Goal: Check status: Check status

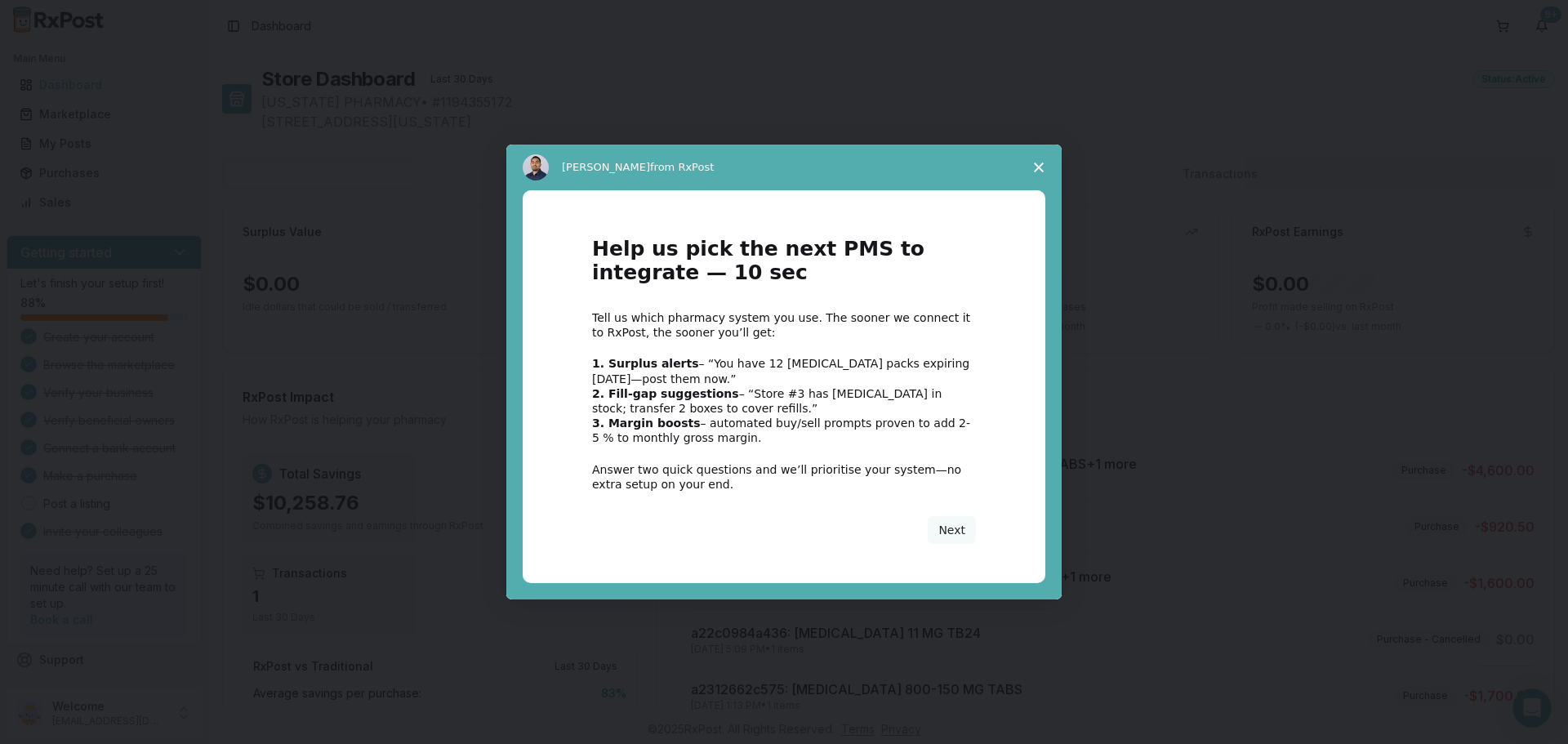
click at [1035, 161] on span "Close survey" at bounding box center [1038, 167] width 46 height 46
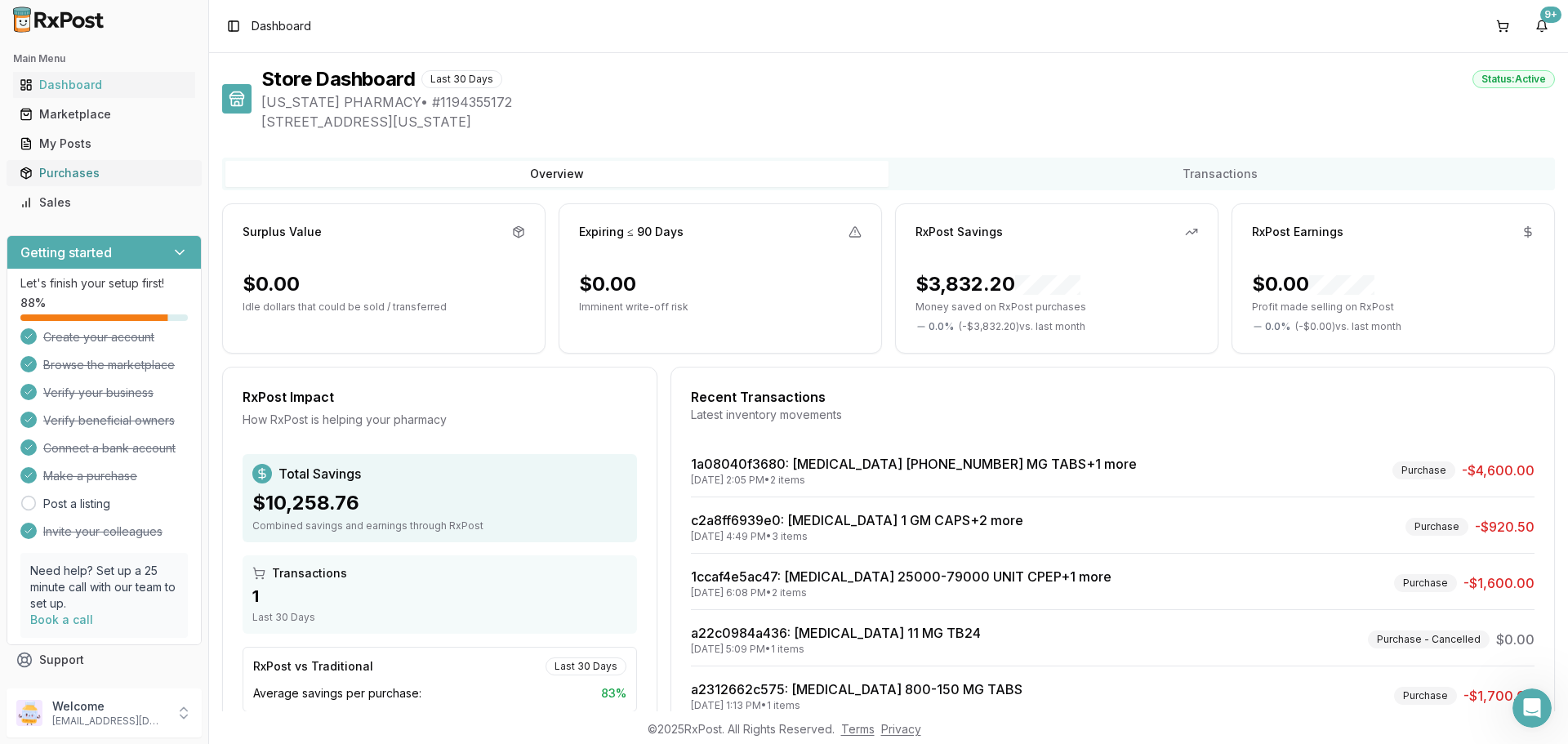
click at [86, 170] on div "Purchases" at bounding box center [104, 173] width 169 height 17
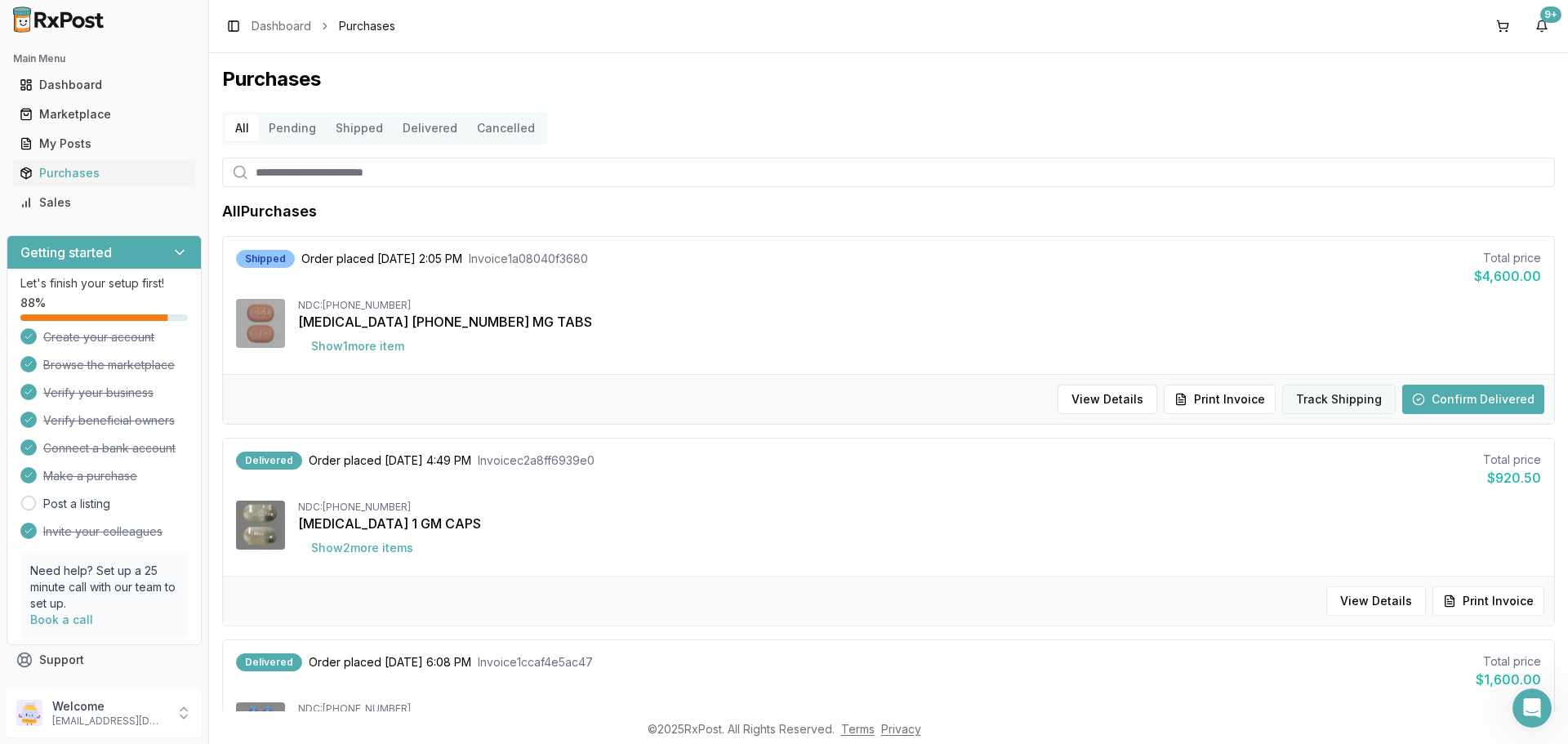
click at [1298, 406] on button "Track Shipping" at bounding box center [1339, 399] width 114 height 29
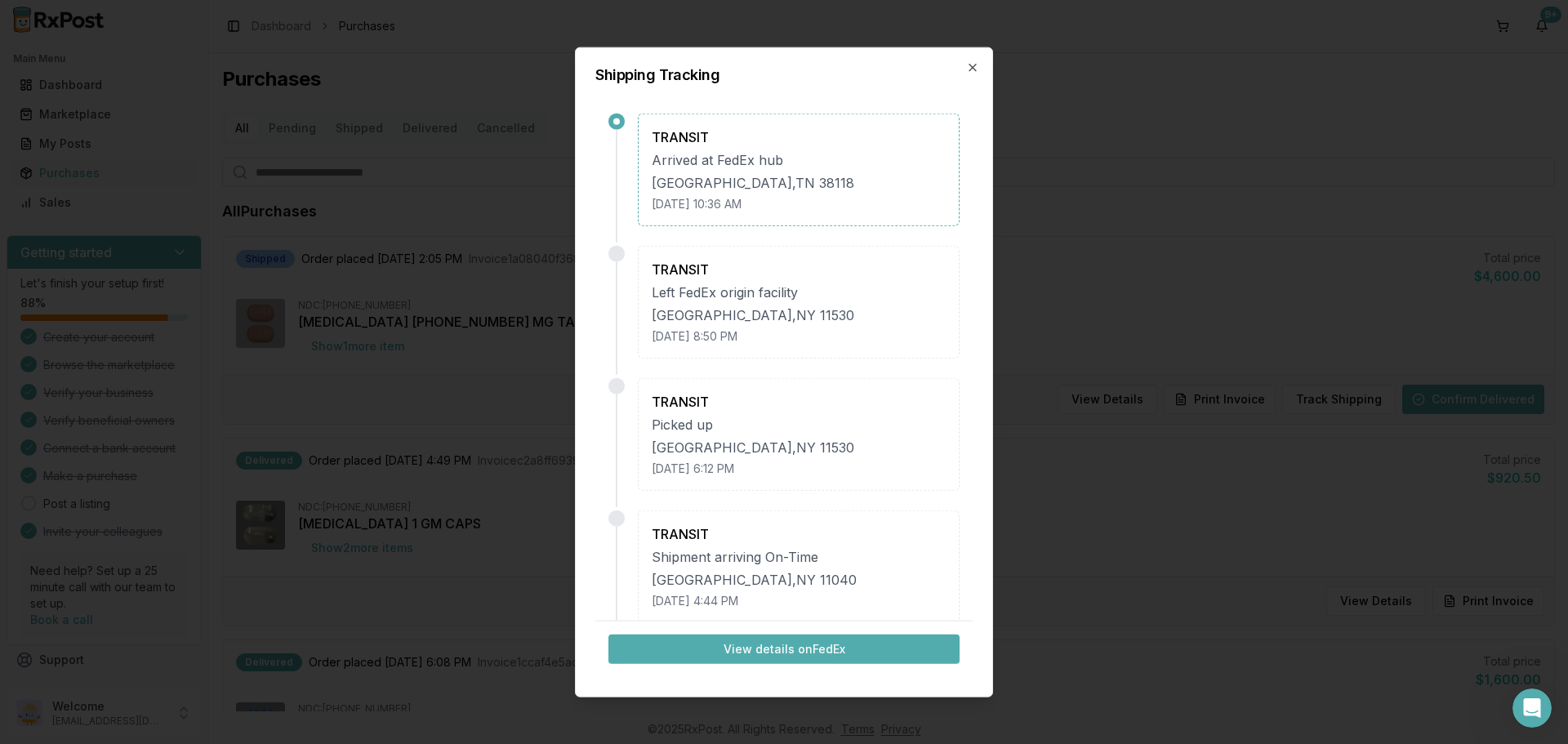
click at [961, 66] on div "Shipping Tracking TRANSIT Arrived at FedEx hub Memphis , TN 38118 October 10, 2…" at bounding box center [784, 372] width 418 height 651
click at [966, 68] on icon "button" at bounding box center [972, 67] width 13 height 13
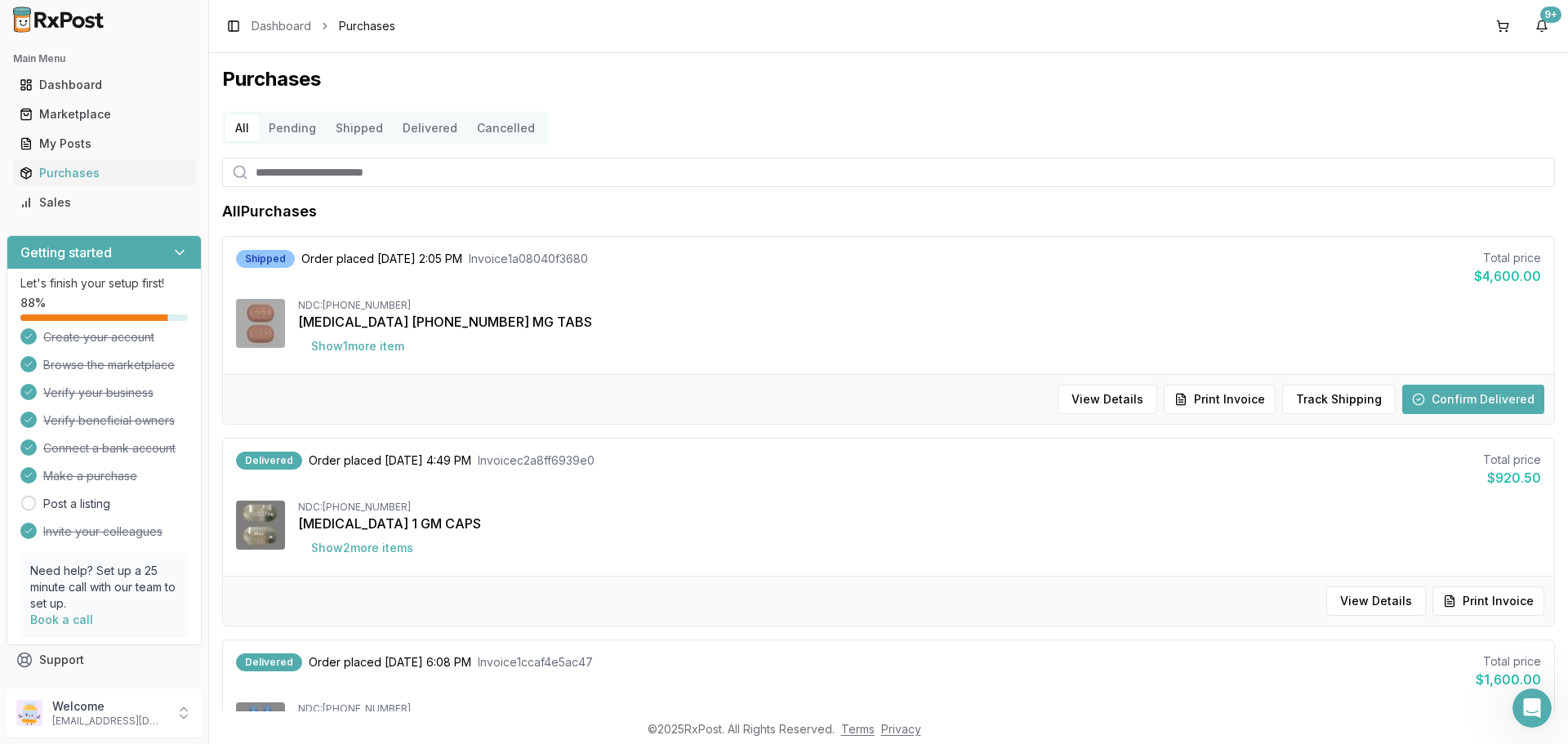
click at [370, 124] on button "Shipped" at bounding box center [359, 127] width 67 height 26
click at [362, 129] on button "Shipped" at bounding box center [359, 127] width 67 height 26
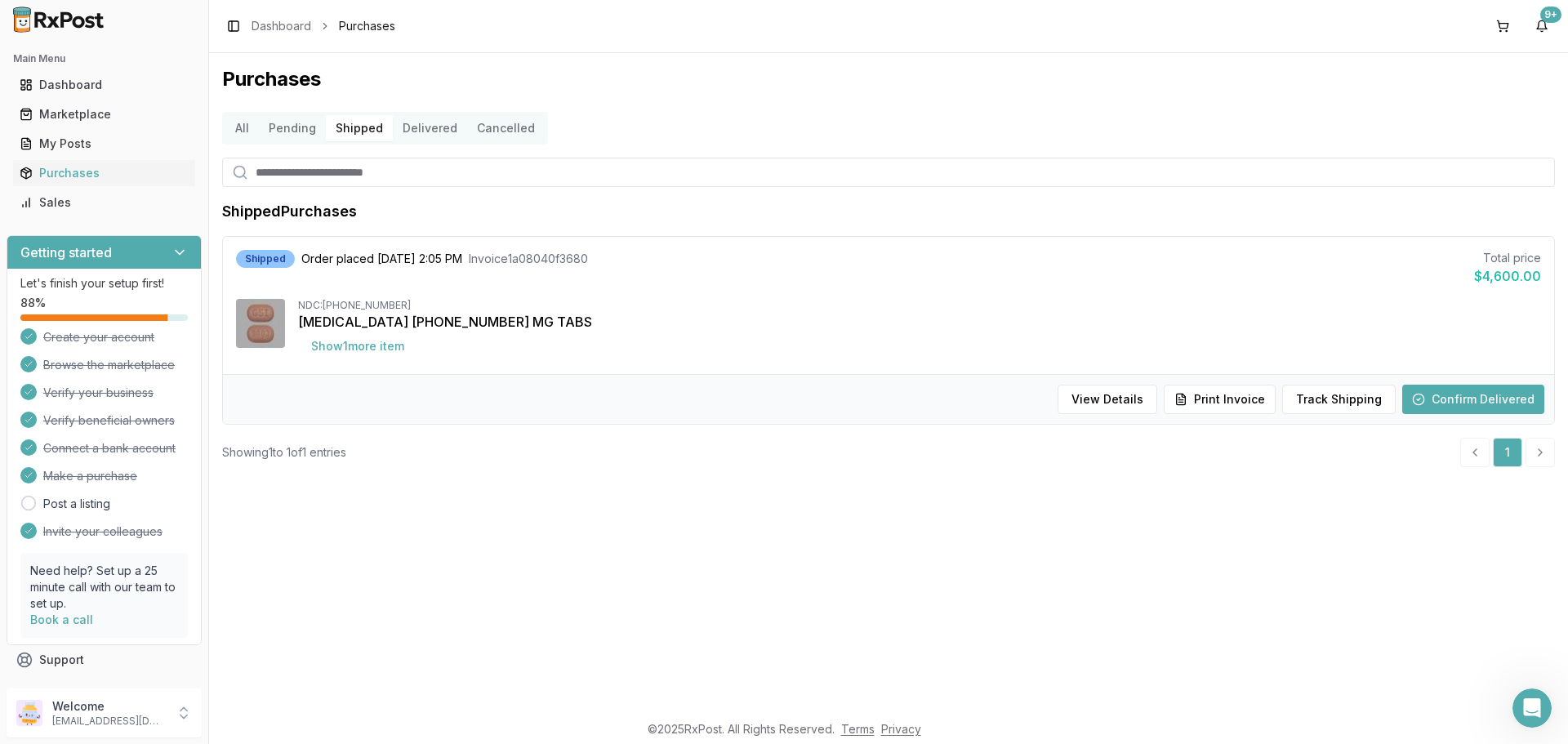
click at [30, 12] on img at bounding box center [59, 20] width 105 height 26
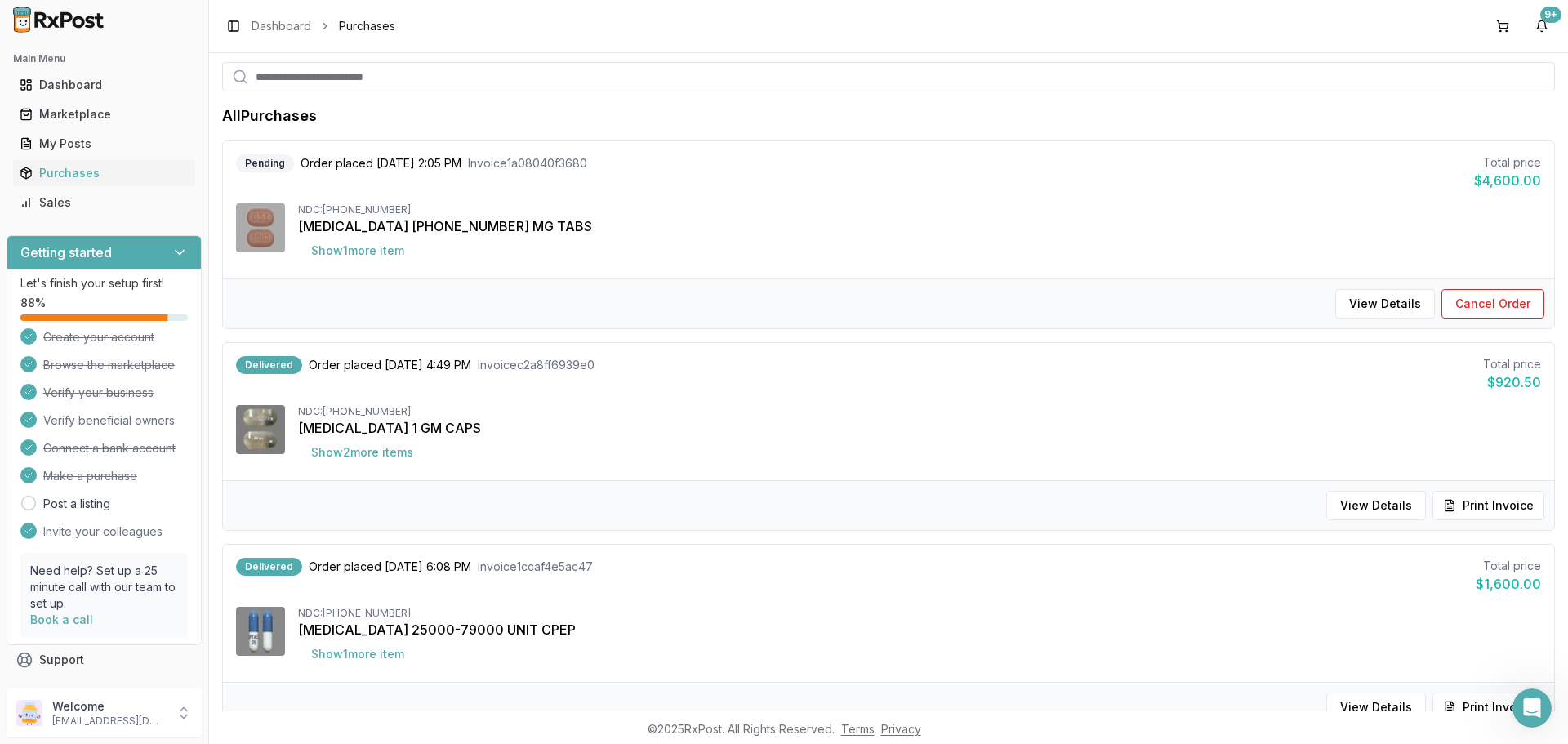
scroll to position [245, 0]
